Goal: Information Seeking & Learning: Check status

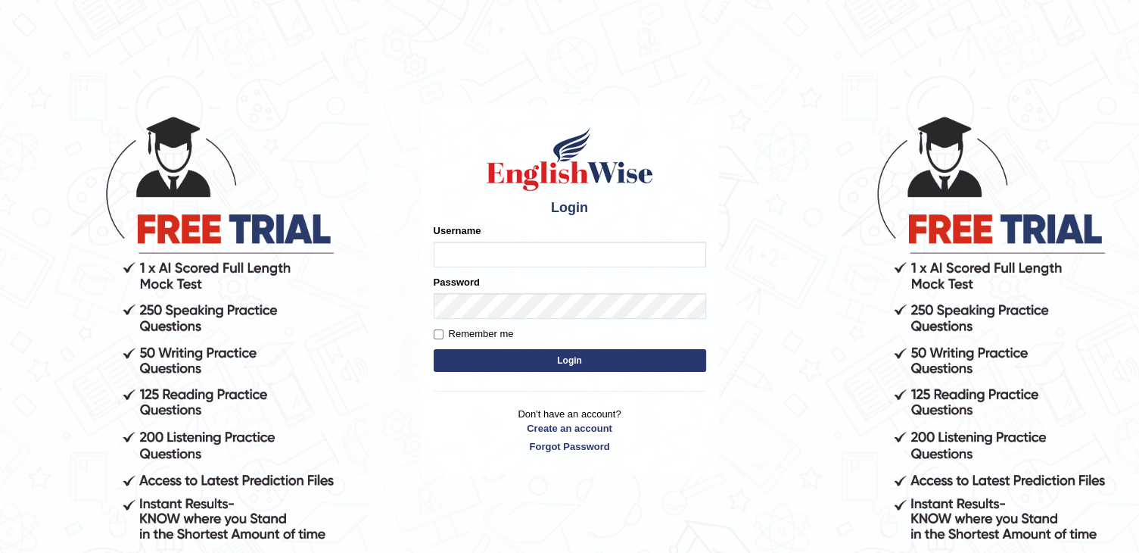
type input "auralima"
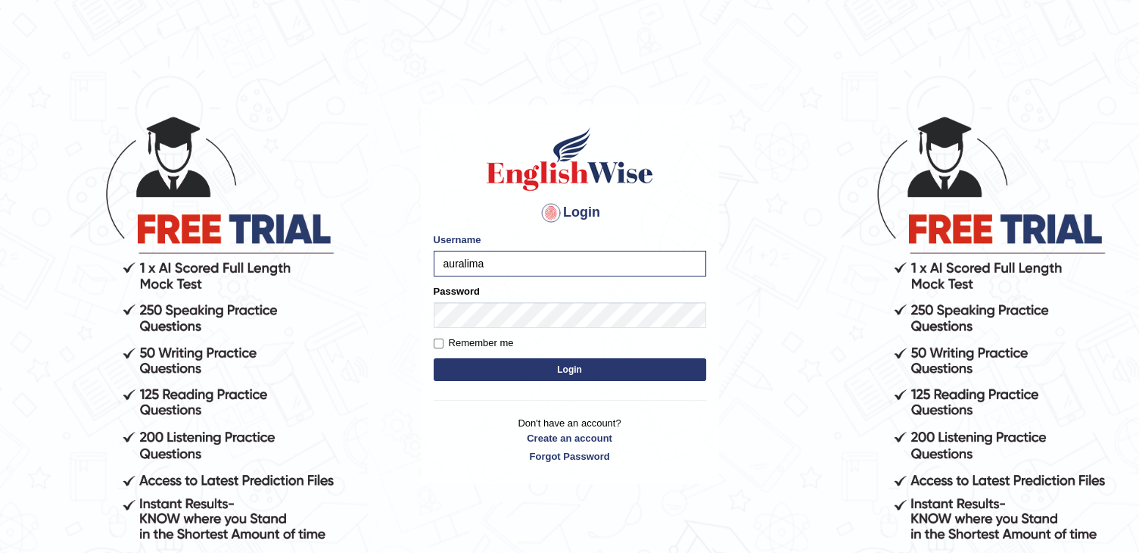
click at [548, 371] on button "Login" at bounding box center [570, 369] width 272 height 23
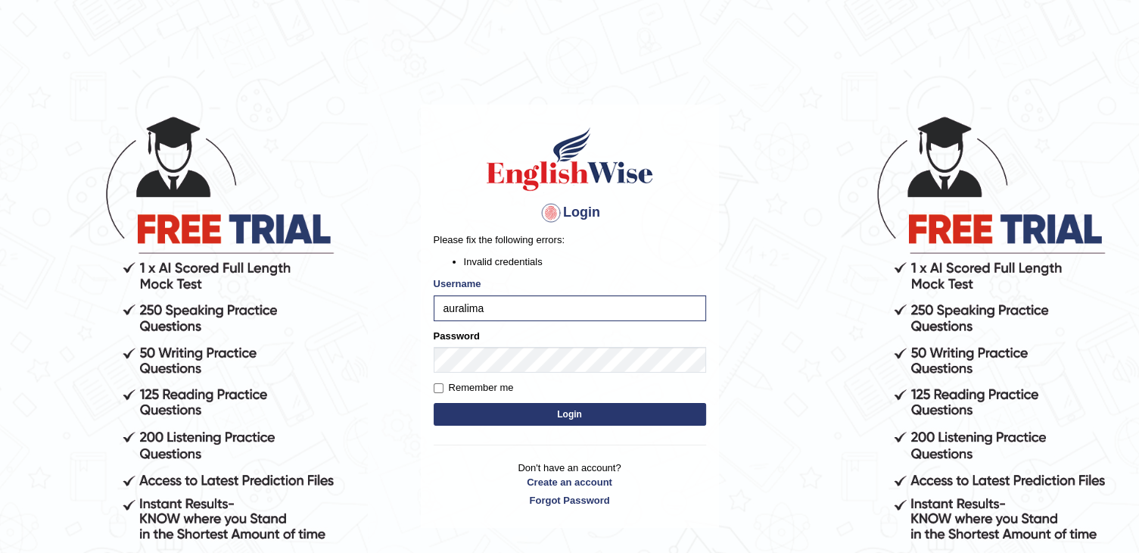
click at [542, 420] on button "Login" at bounding box center [570, 414] width 272 height 23
click at [509, 419] on button "Login" at bounding box center [570, 414] width 272 height 23
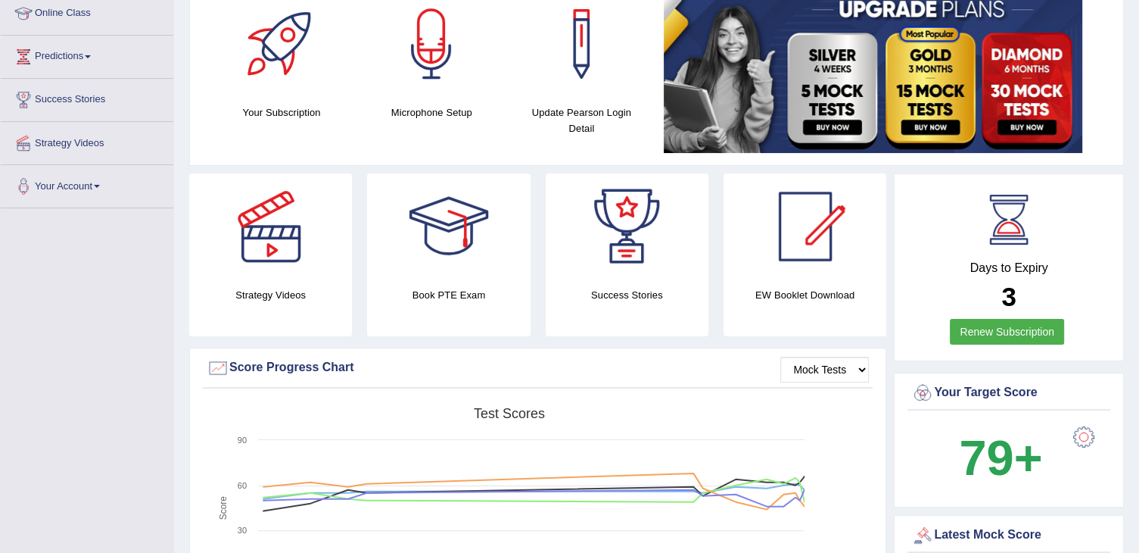
scroll to position [112, 0]
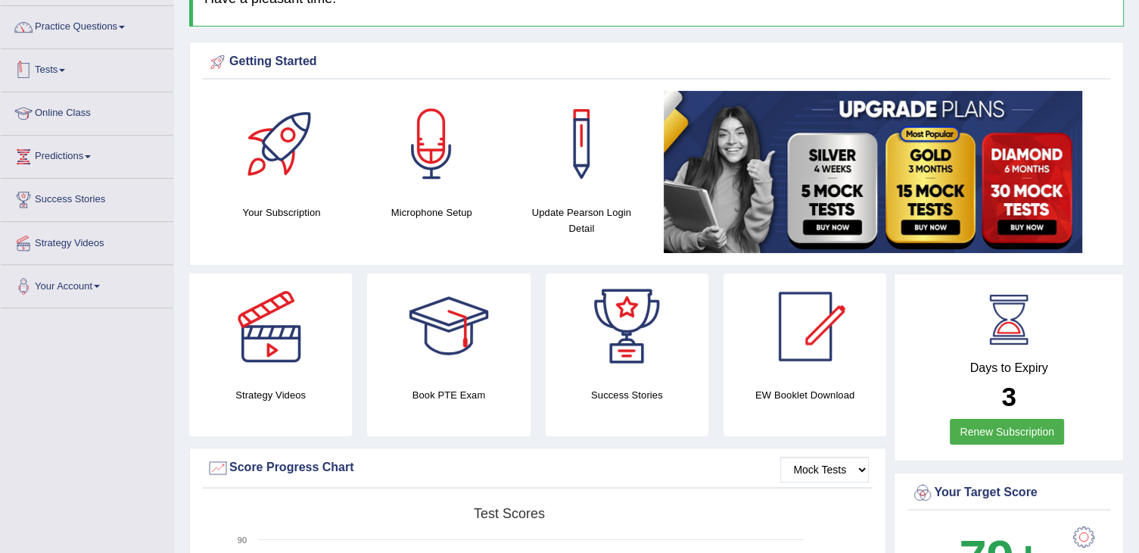
click at [61, 77] on link "Tests" at bounding box center [87, 68] width 173 height 38
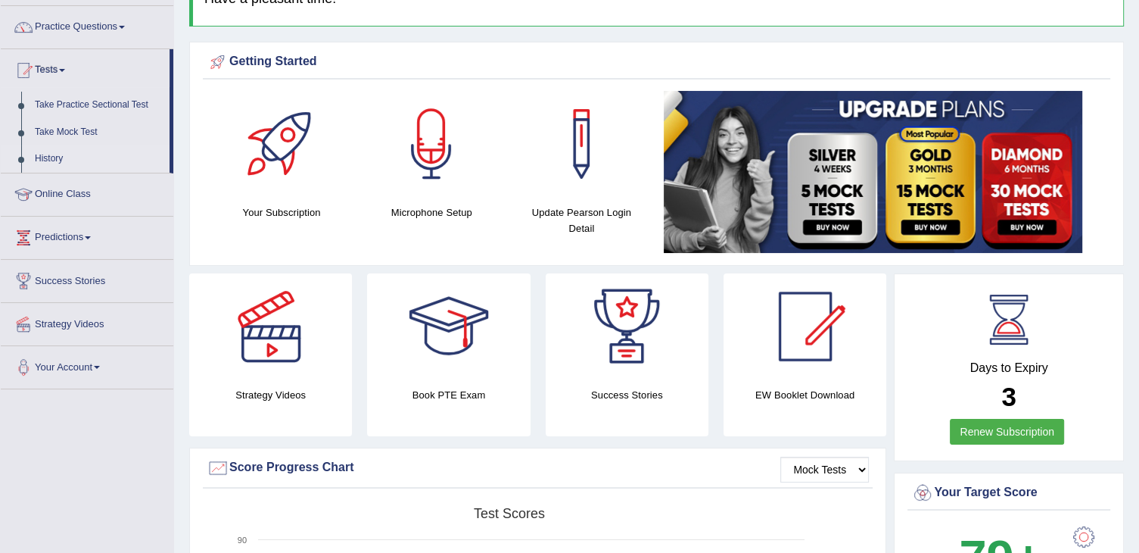
click at [48, 151] on link "History" at bounding box center [99, 158] width 142 height 27
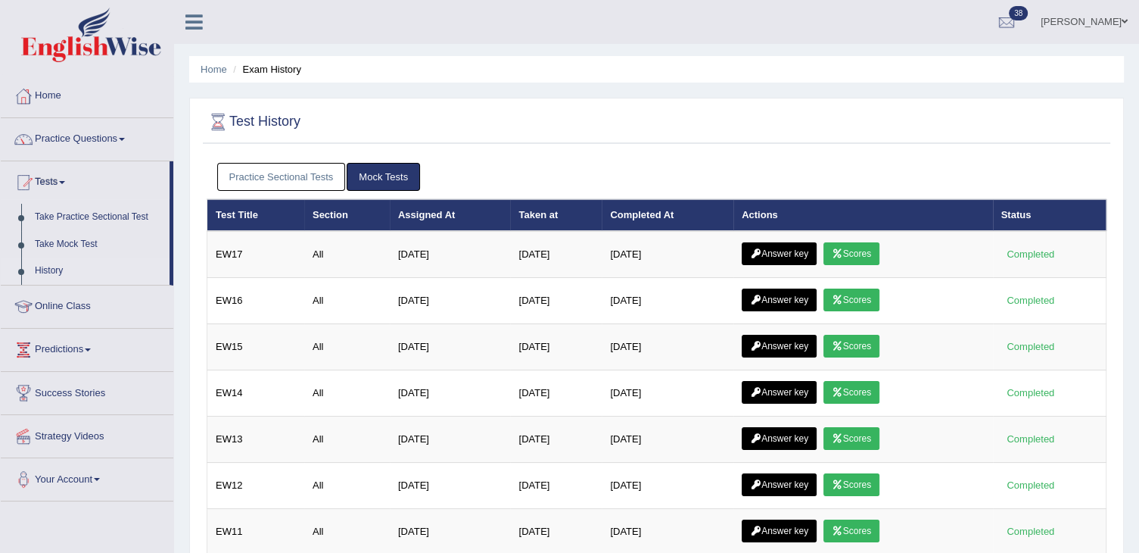
scroll to position [20, 0]
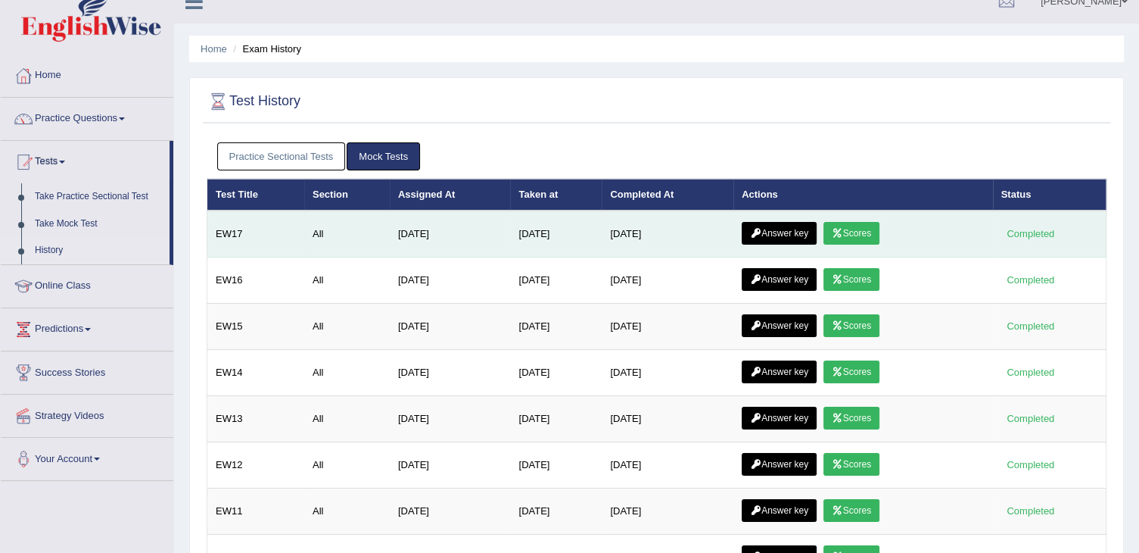
click at [870, 235] on link "Scores" at bounding box center [852, 233] width 56 height 23
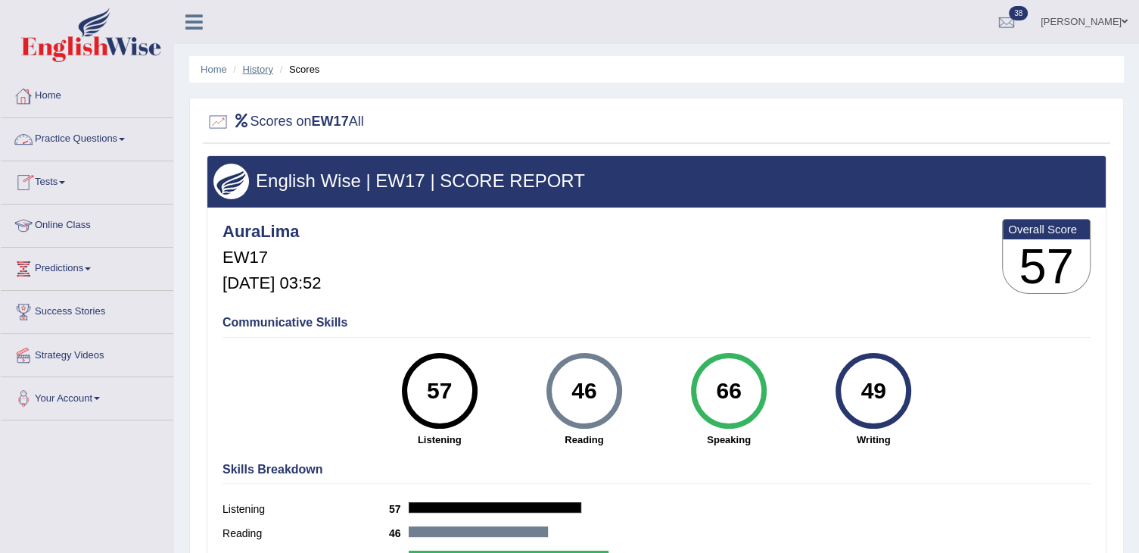
click at [250, 67] on link "History" at bounding box center [258, 69] width 30 height 11
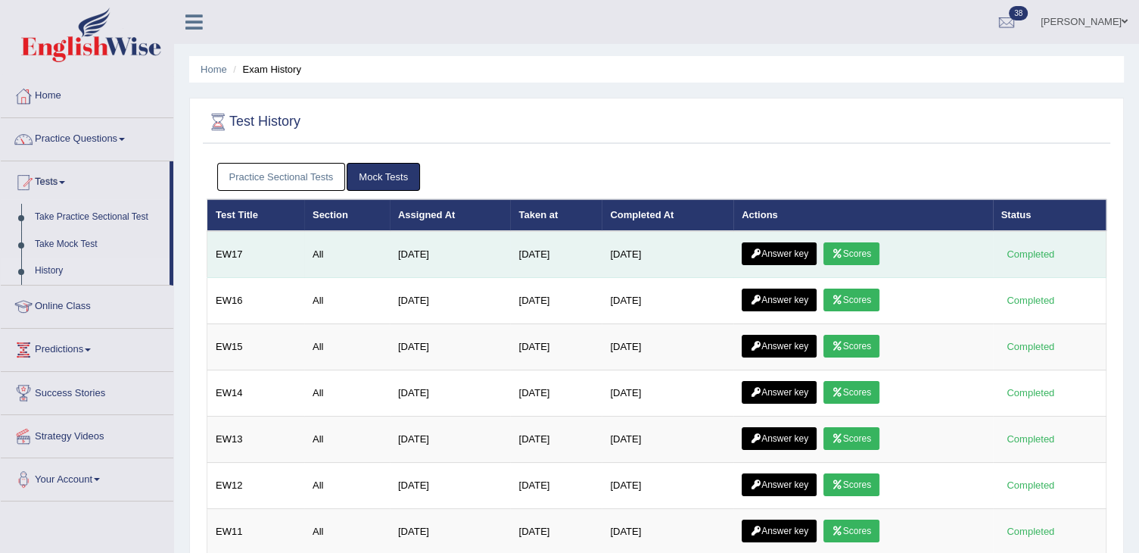
click at [790, 256] on link "Answer key" at bounding box center [779, 253] width 75 height 23
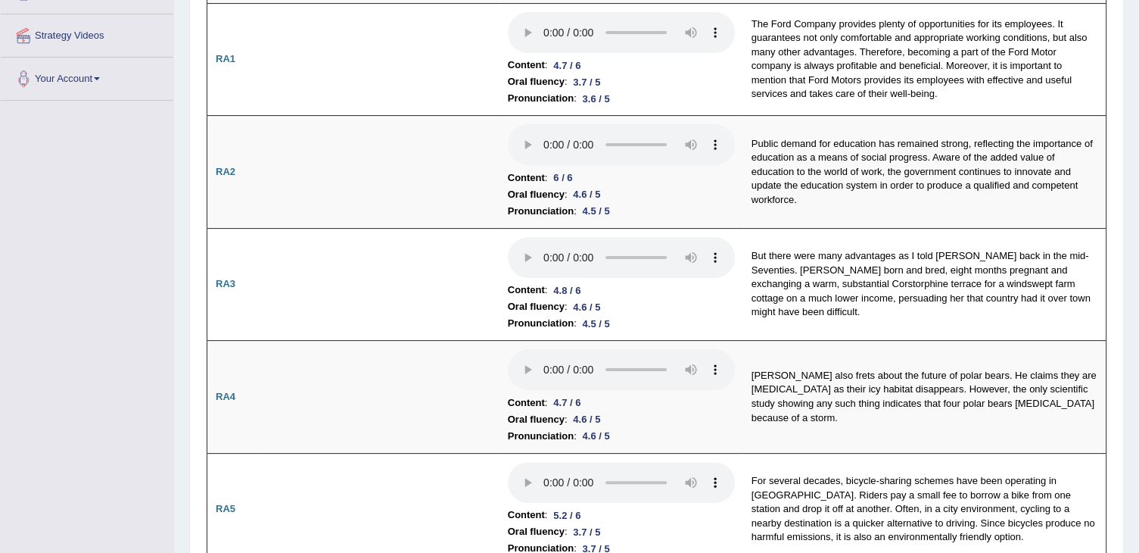
scroll to position [288, 0]
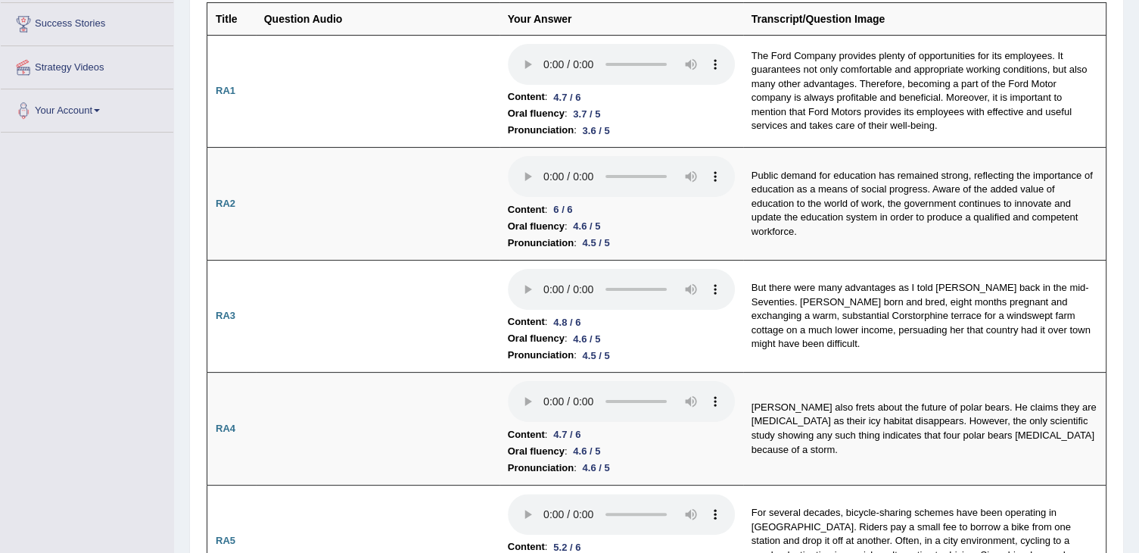
drag, startPoint x: 1129, startPoint y: 75, endPoint x: 1140, endPoint y: 75, distance: 10.6
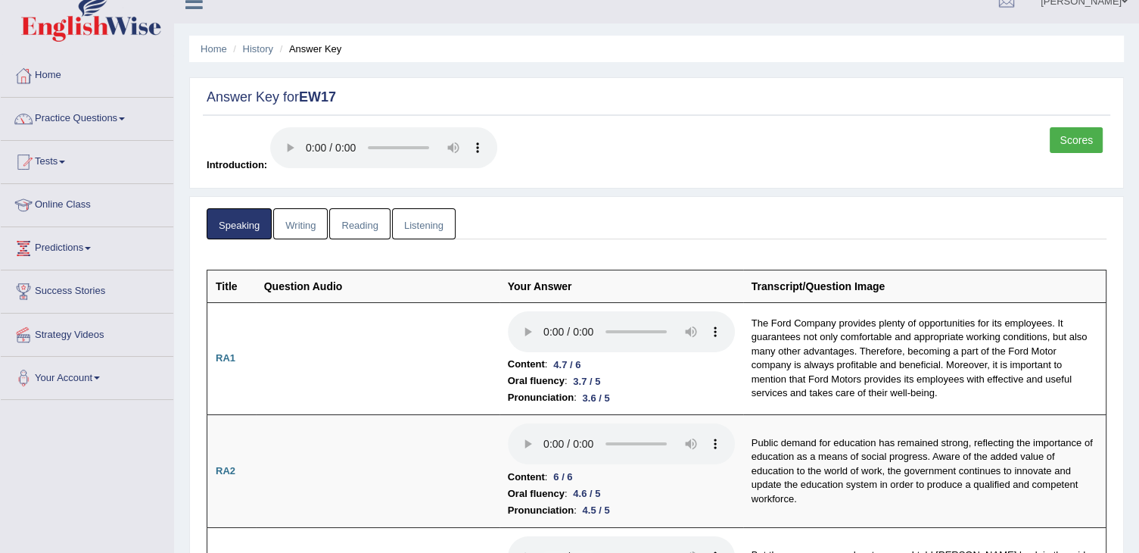
scroll to position [0, 0]
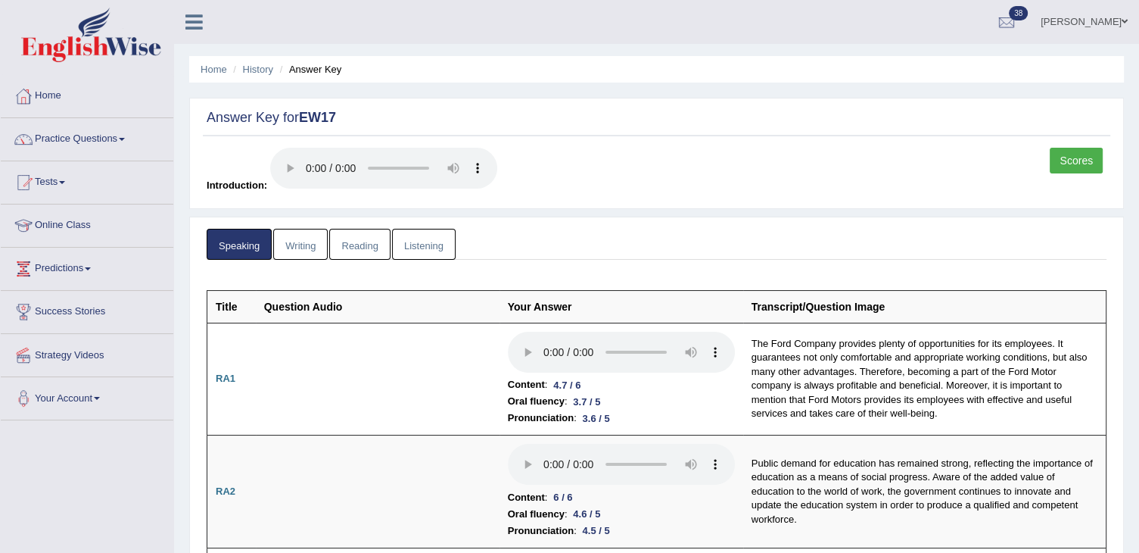
click at [295, 243] on link "Writing" at bounding box center [300, 244] width 54 height 31
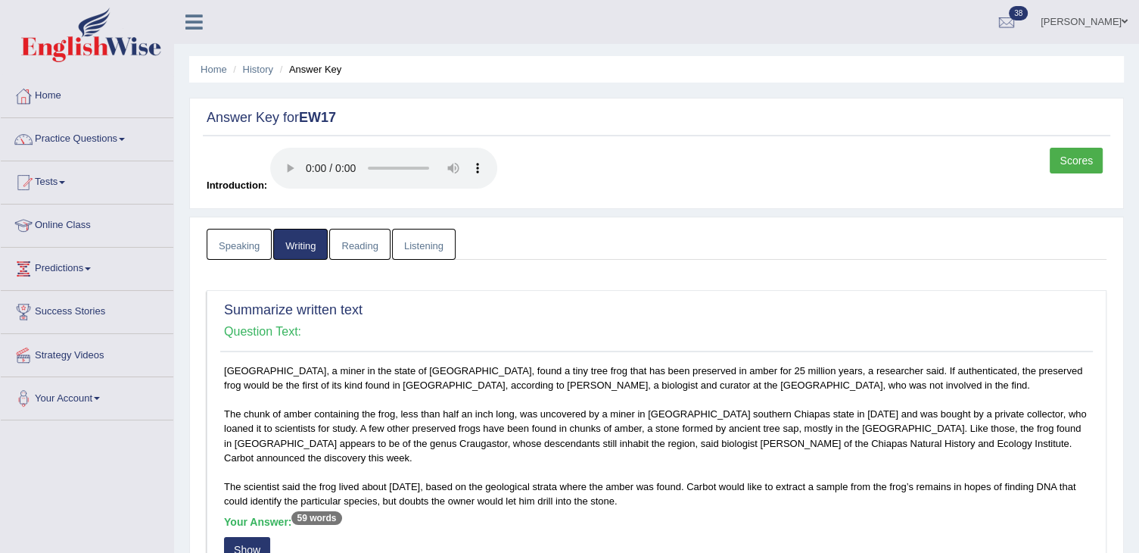
click at [215, 253] on link "Speaking" at bounding box center [239, 244] width 65 height 31
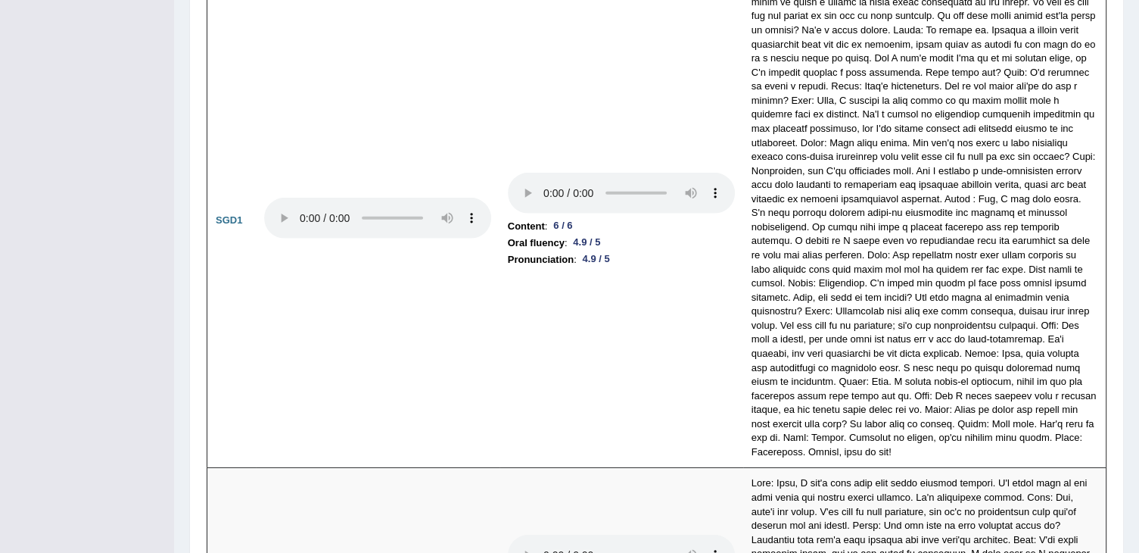
scroll to position [4539, 0]
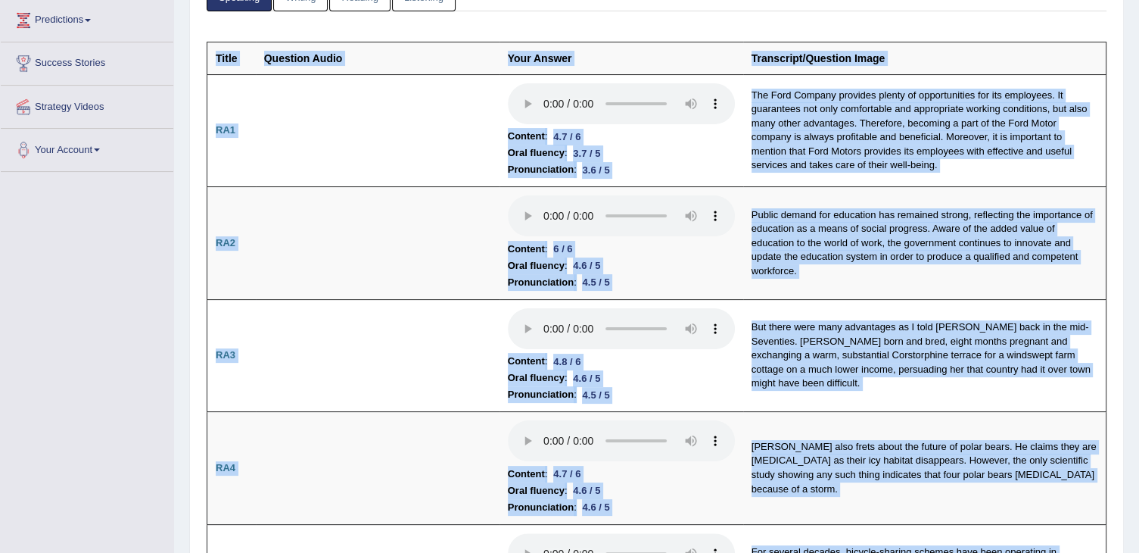
scroll to position [12, 0]
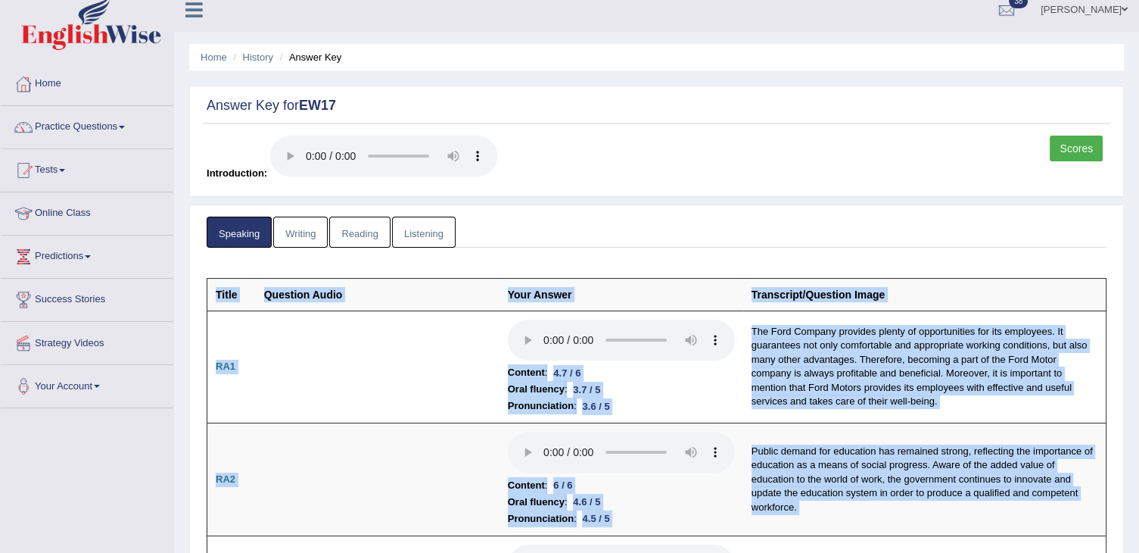
click at [305, 238] on link "Writing" at bounding box center [300, 231] width 54 height 31
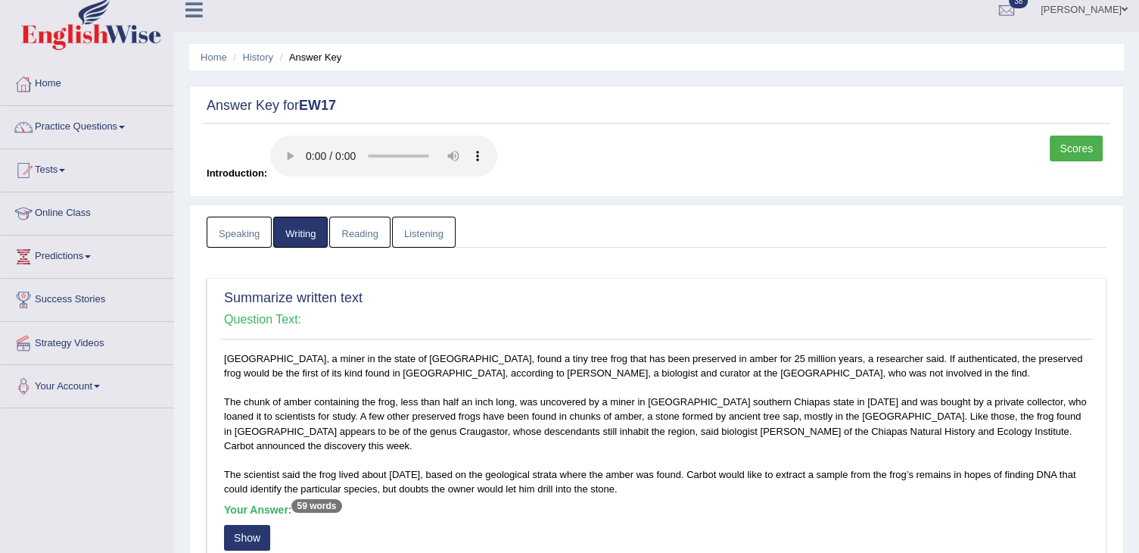
click at [1026, 239] on ul "Speaking Writing Reading Listening" at bounding box center [657, 231] width 900 height 31
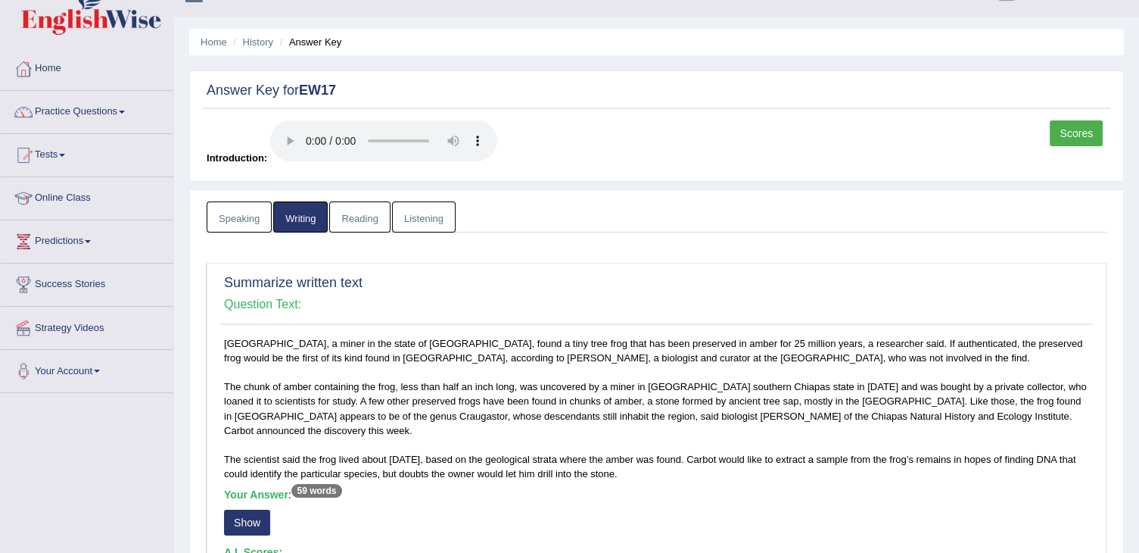
scroll to position [0, 0]
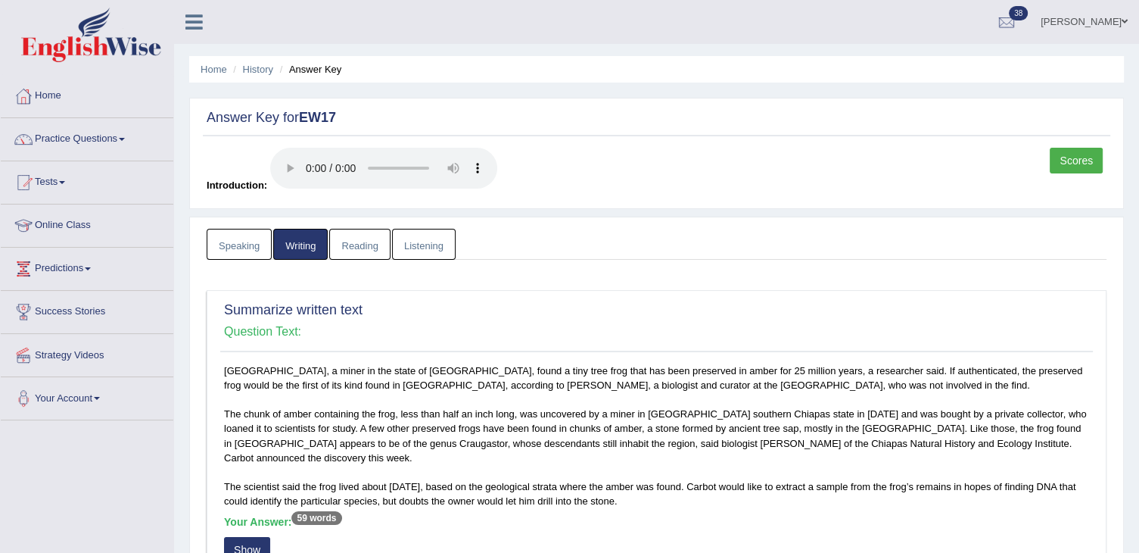
click at [355, 257] on link "Reading" at bounding box center [359, 244] width 61 height 31
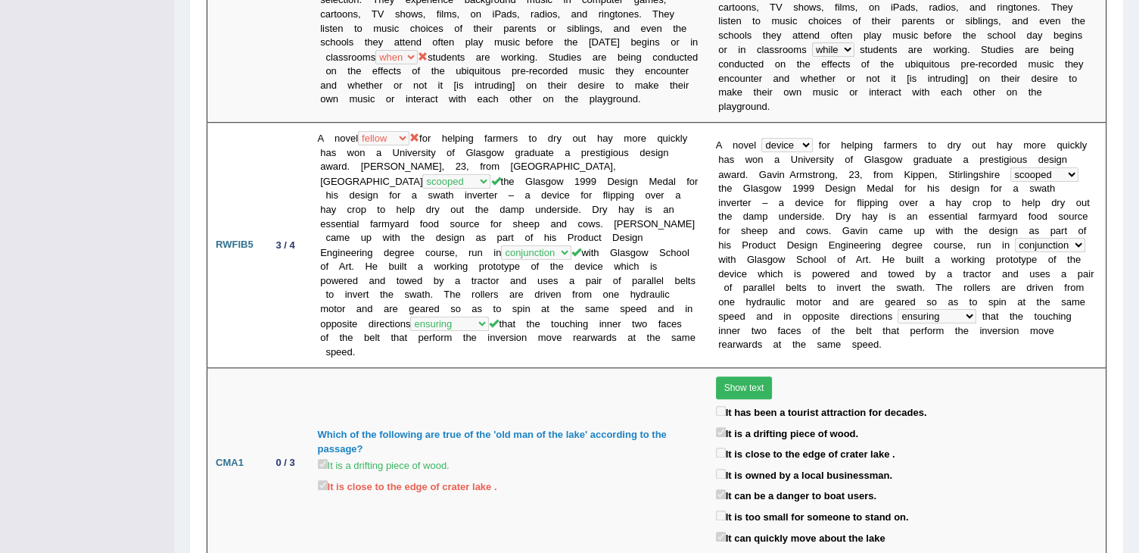
scroll to position [1111, 0]
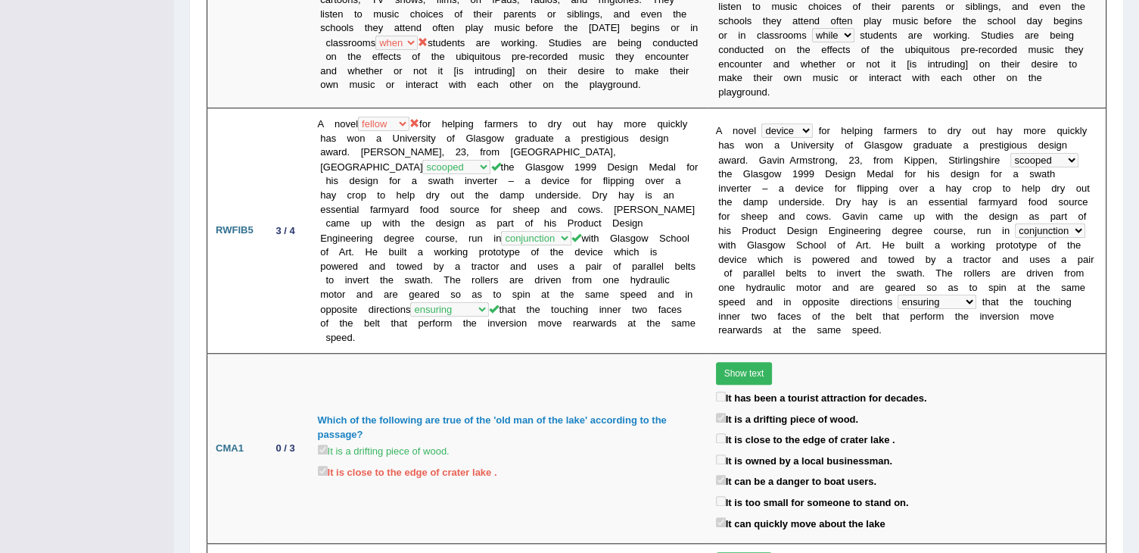
click at [1138, 243] on div "Home History Answer Key Answer Key for EW17 Scores Introduction: Speaking Writi…" at bounding box center [656, 429] width 965 height 3080
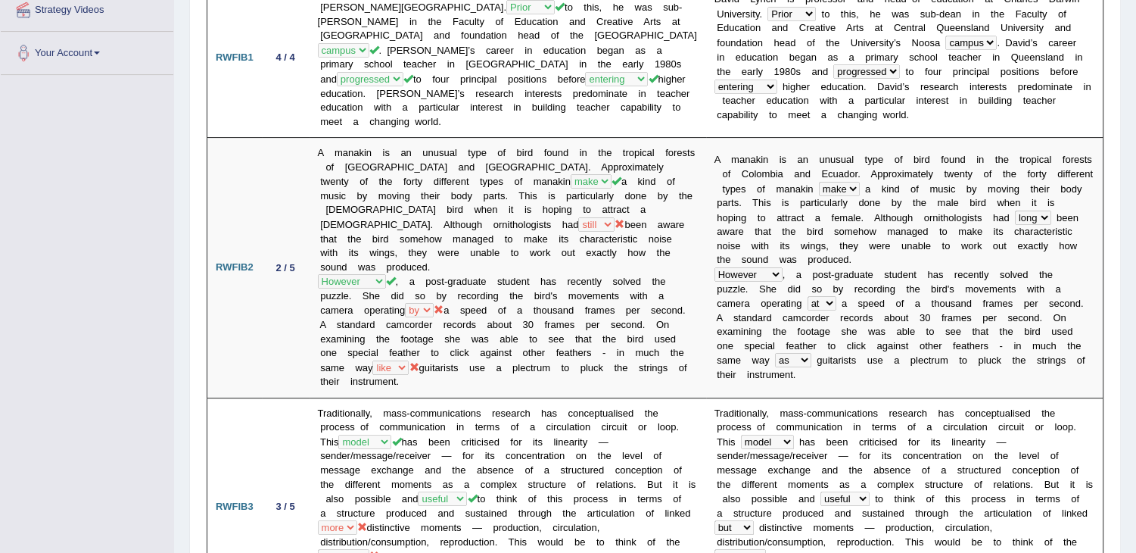
scroll to position [75, 0]
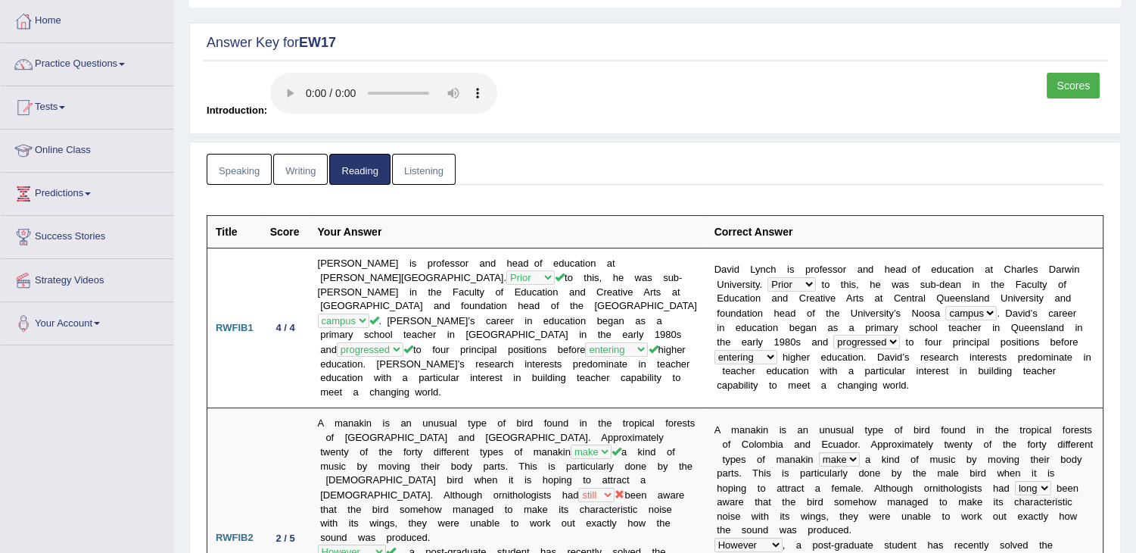
click at [432, 169] on link "Listening" at bounding box center [424, 169] width 64 height 31
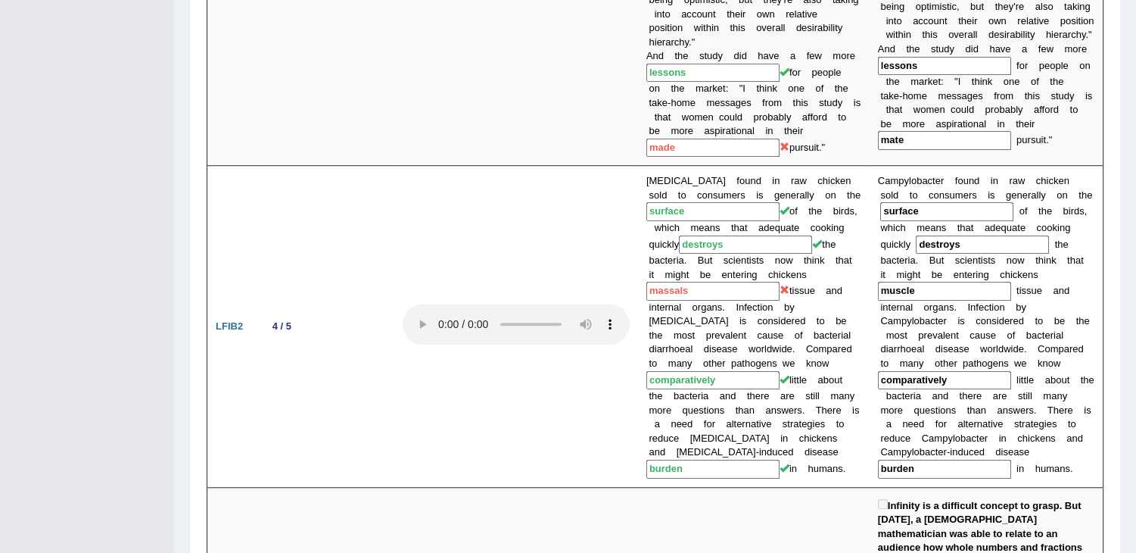
scroll to position [953, 0]
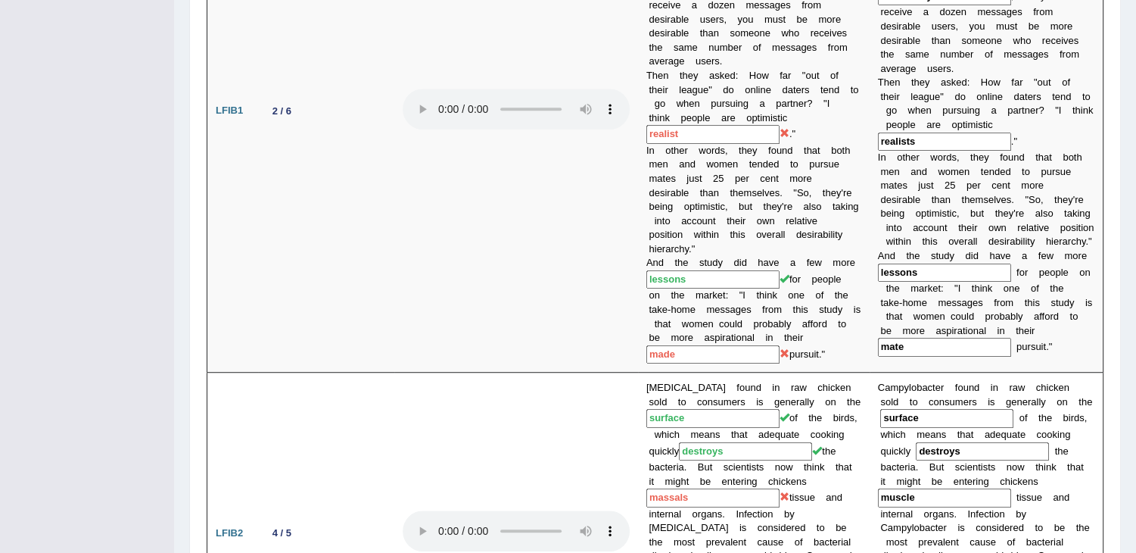
drag, startPoint x: 1130, startPoint y: 213, endPoint x: 1129, endPoint y: 129, distance: 84.0
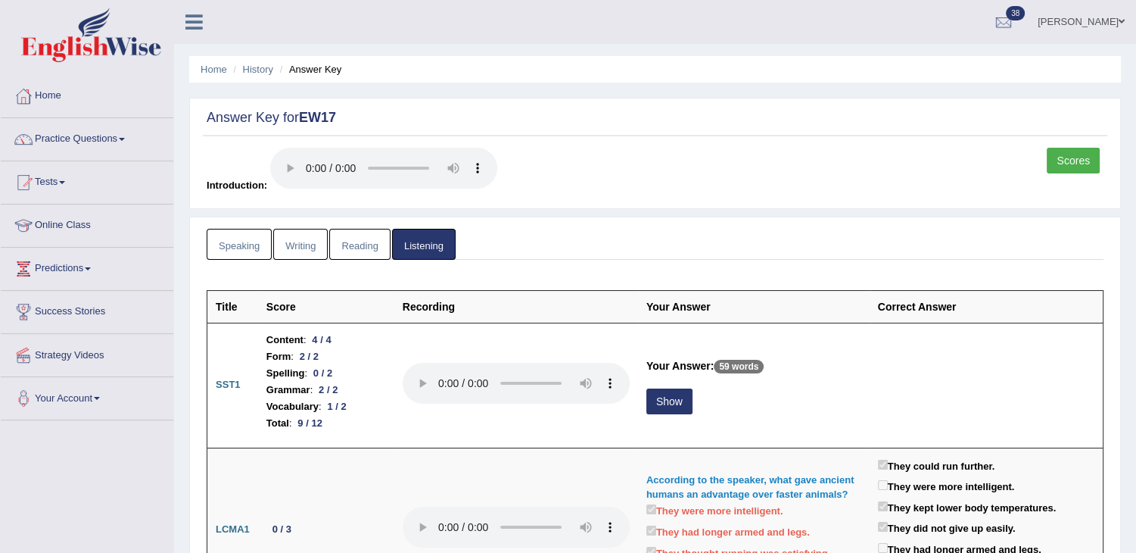
click at [239, 67] on li "History" at bounding box center [251, 69] width 44 height 14
click at [248, 69] on link "History" at bounding box center [258, 69] width 30 height 11
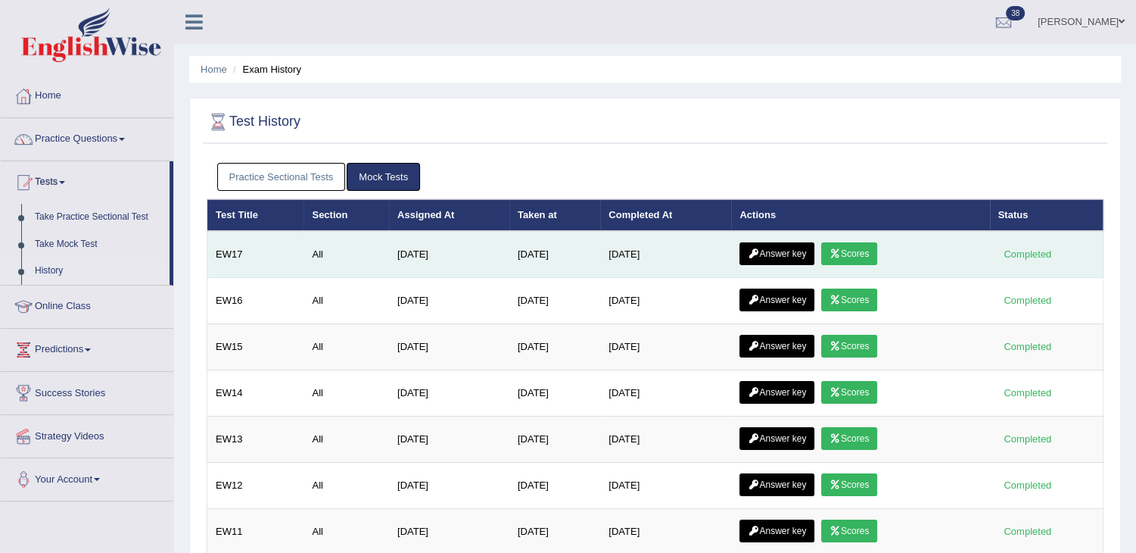
click at [858, 246] on link "Scores" at bounding box center [849, 253] width 56 height 23
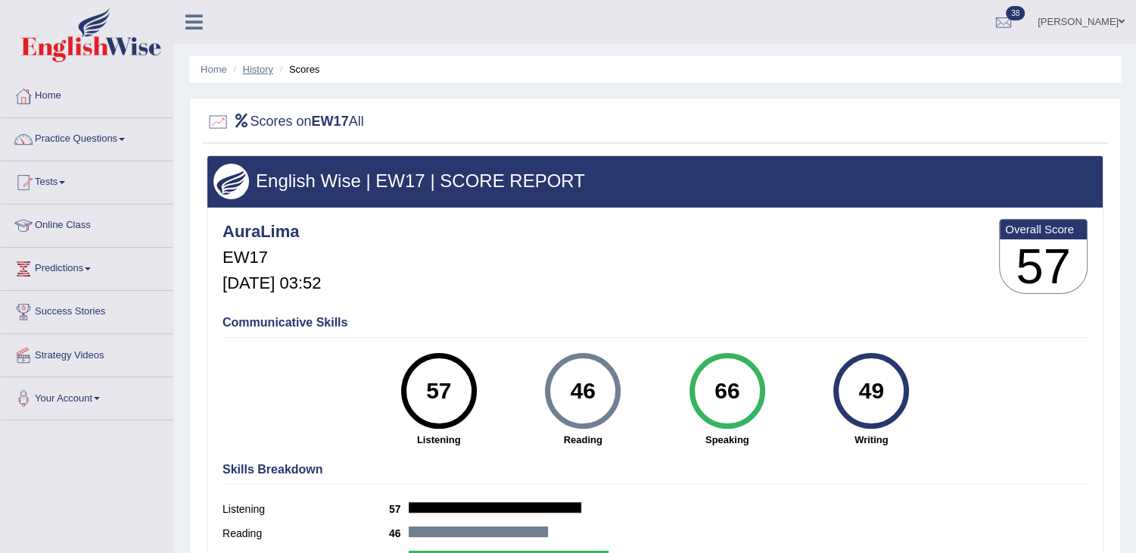
click at [258, 70] on link "History" at bounding box center [258, 69] width 30 height 11
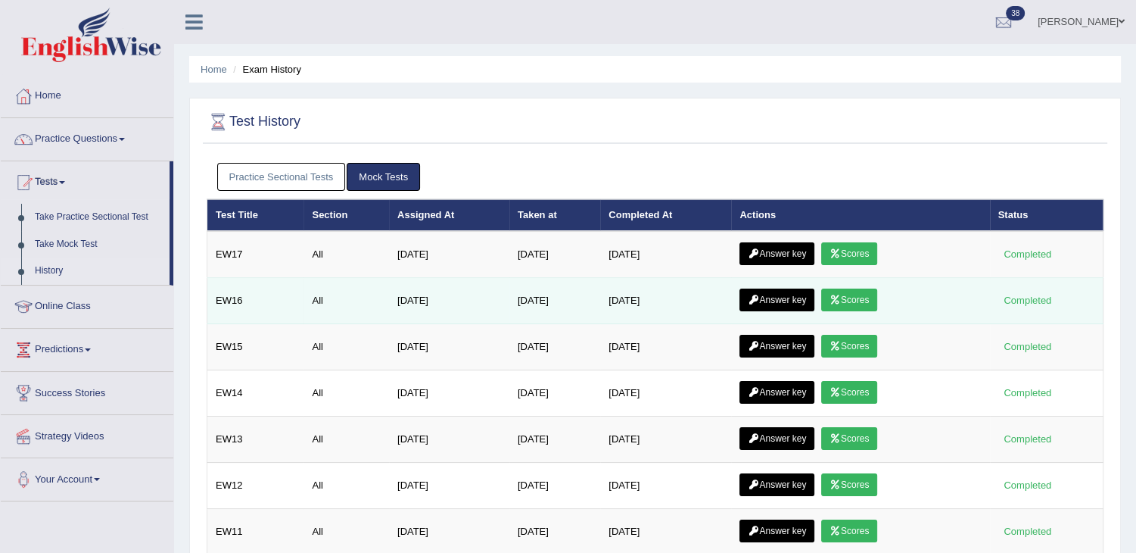
click at [854, 297] on link "Scores" at bounding box center [849, 299] width 56 height 23
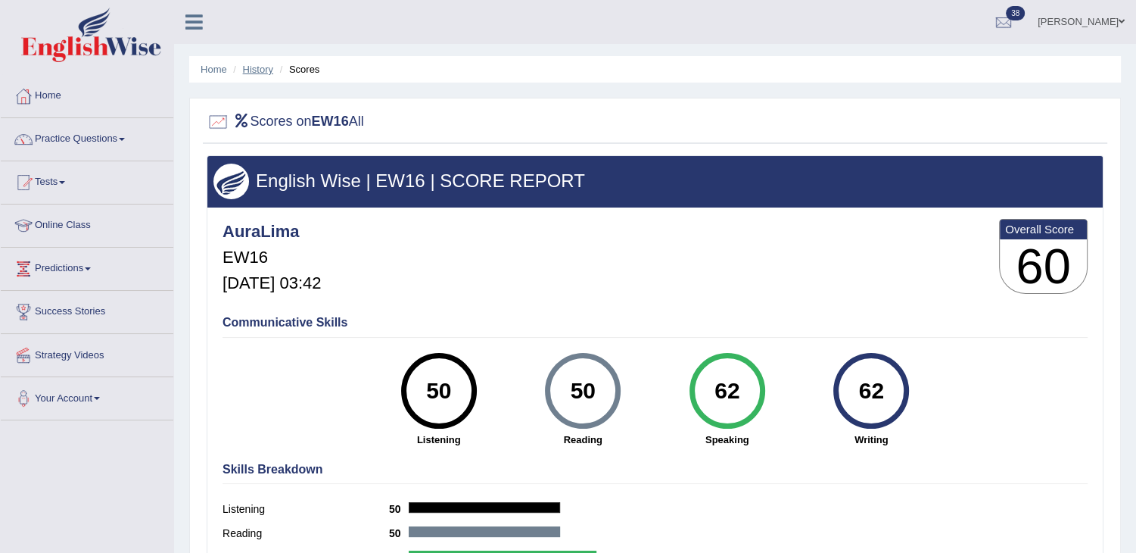
click at [256, 69] on link "History" at bounding box center [258, 69] width 30 height 11
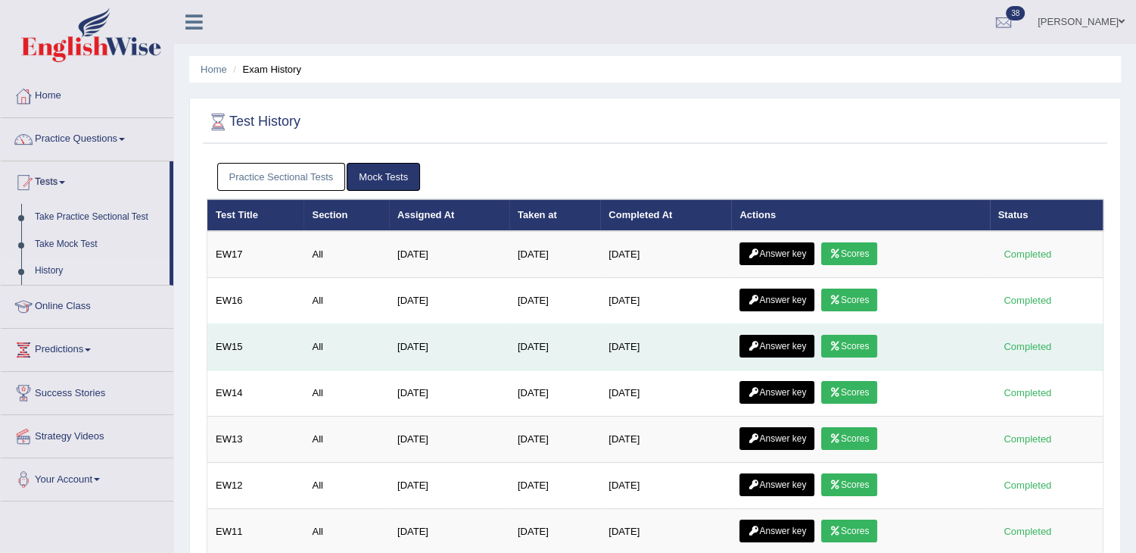
click at [851, 339] on link "Scores" at bounding box center [849, 346] width 56 height 23
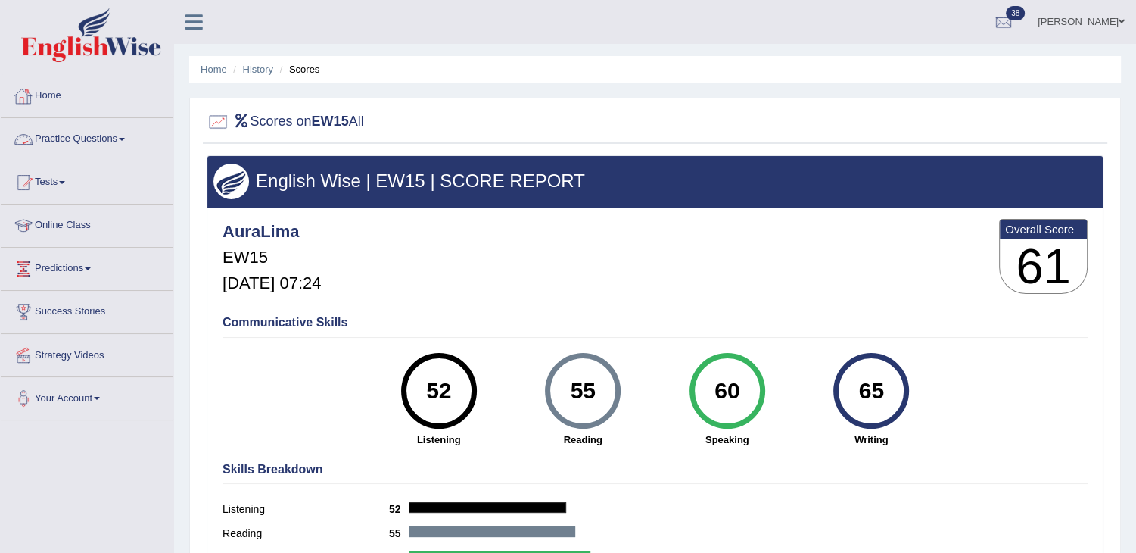
click at [51, 104] on link "Home" at bounding box center [87, 94] width 173 height 38
